Goal: Communication & Community: Answer question/provide support

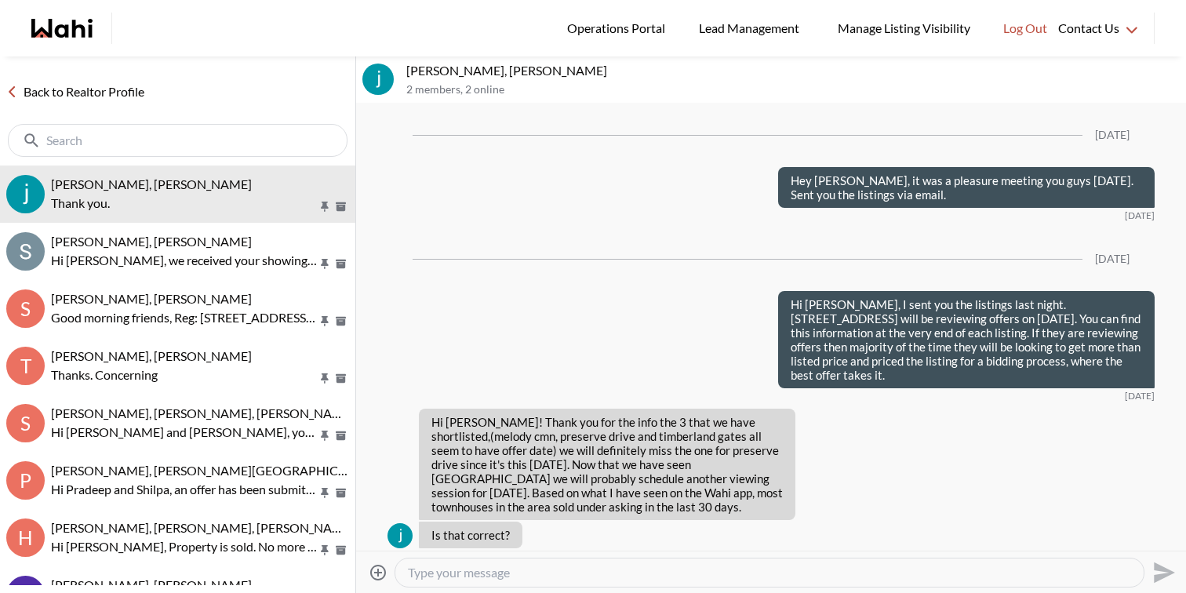
scroll to position [3405, 0]
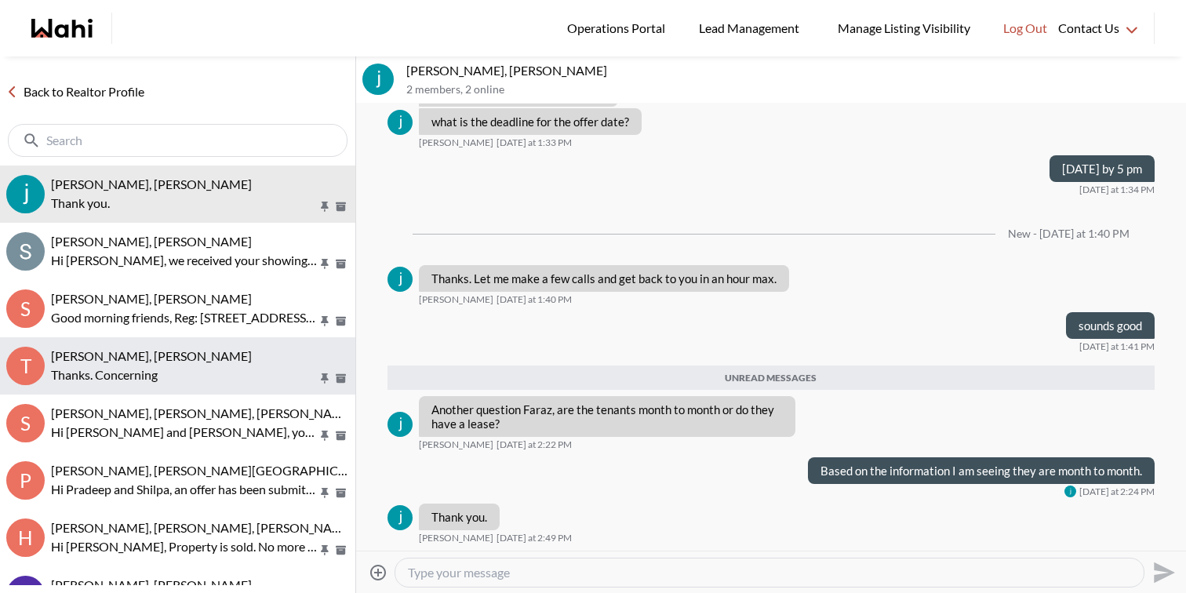
click at [215, 359] on div "[PERSON_NAME], [PERSON_NAME]" at bounding box center [200, 356] width 298 height 16
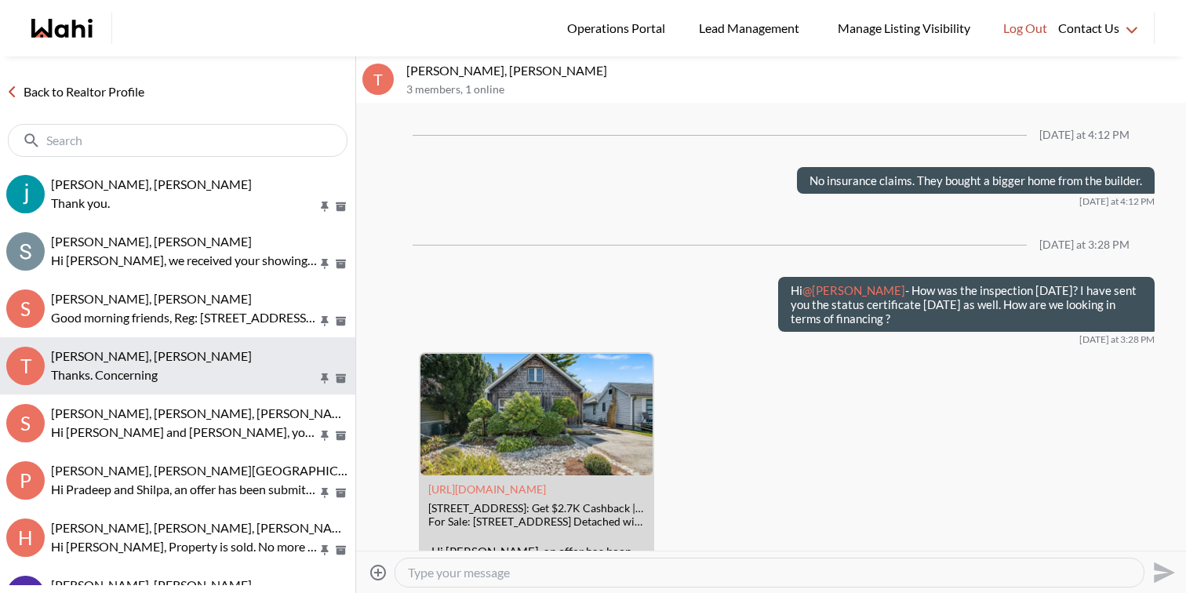
scroll to position [1478, 0]
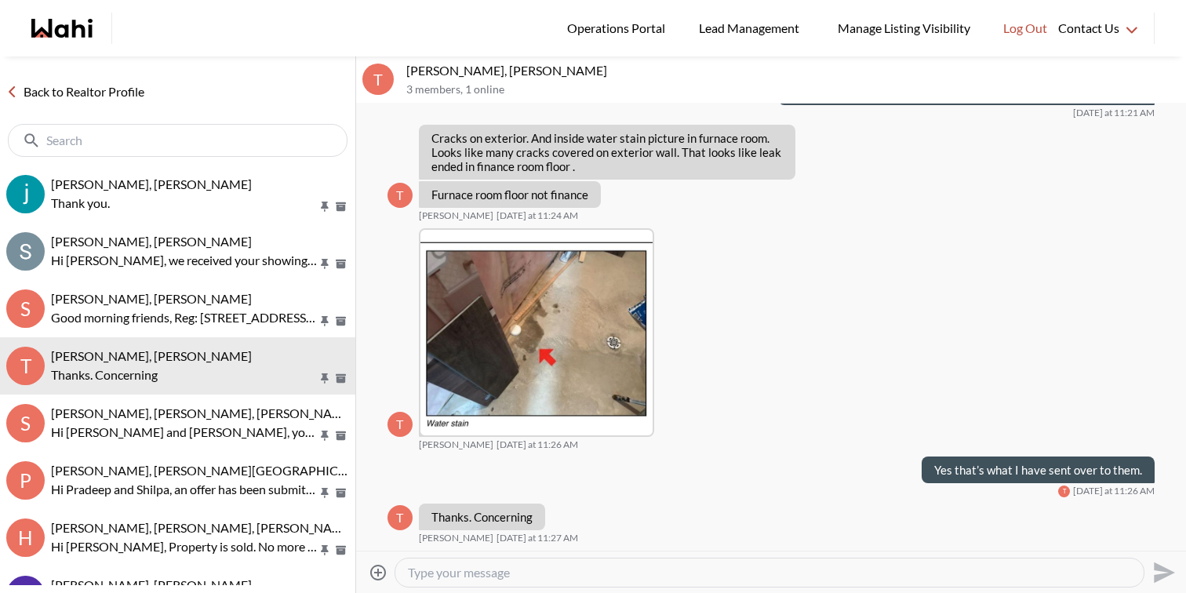
click at [498, 573] on textarea "Type your message" at bounding box center [769, 573] width 723 height 16
click at [540, 573] on textarea "Hey [PERSON_NAME], Here is the update" at bounding box center [769, 573] width 723 height 16
paste textarea "Here’s the update: They’ll fill all the basement hairline cracks from the outsi…"
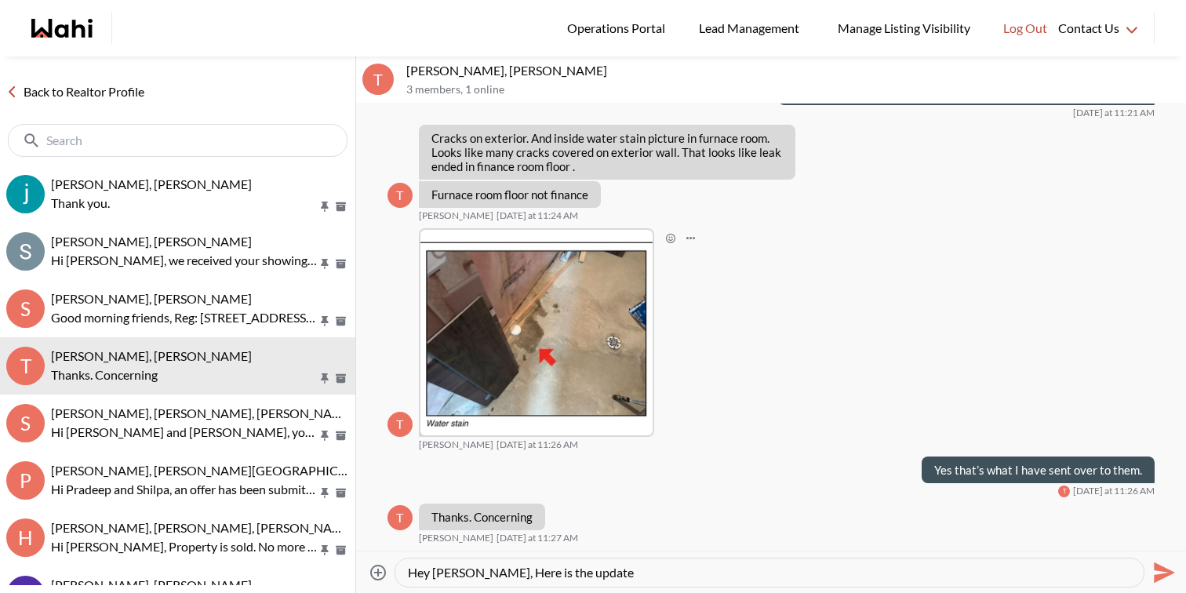
type textarea "Hey [PERSON_NAME], Here’s the update: They’ll fill all the basement hairline cr…"
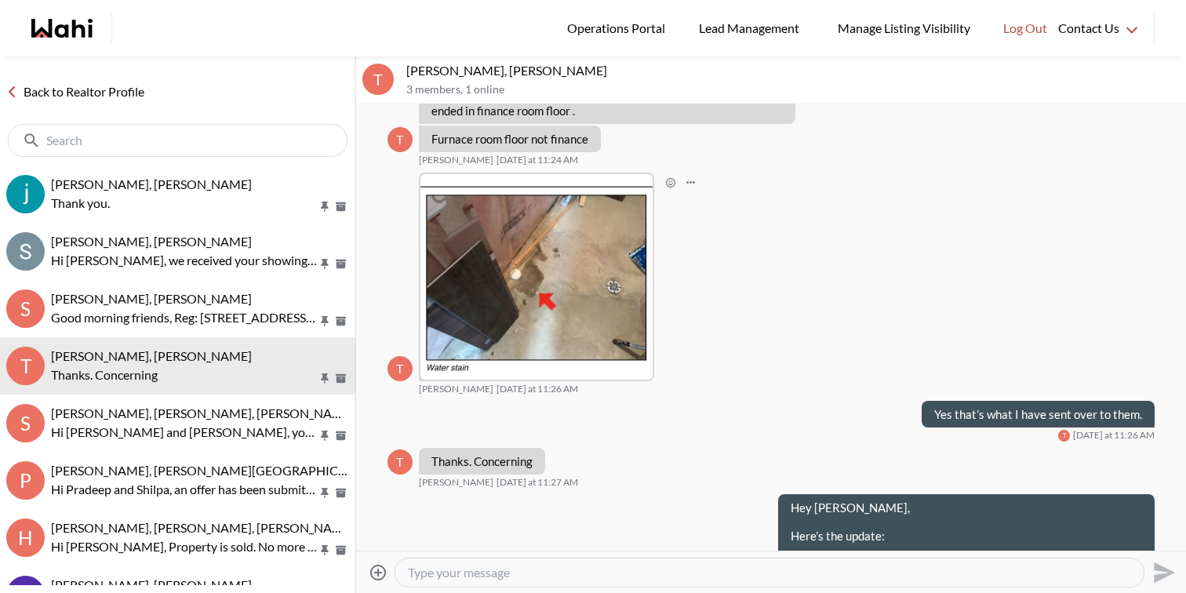
scroll to position [1709, 0]
